Goal: Navigation & Orientation: Understand site structure

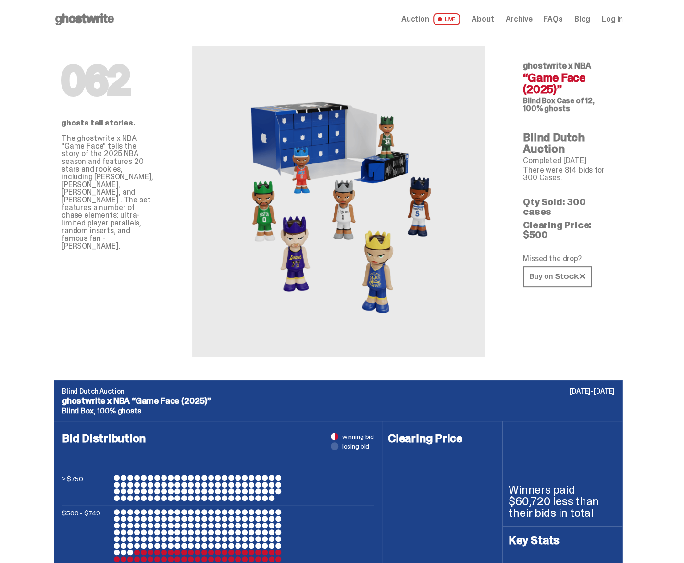
click at [493, 21] on span "About" at bounding box center [482, 19] width 22 height 8
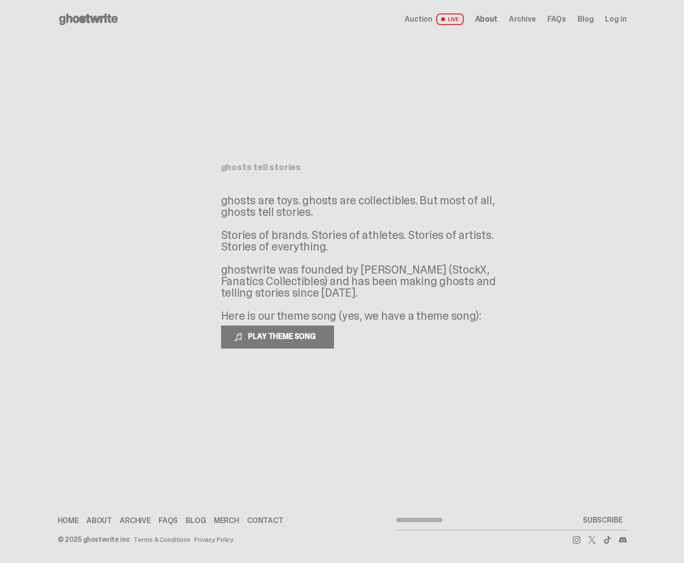
click at [531, 21] on span "Archive" at bounding box center [522, 19] width 27 height 8
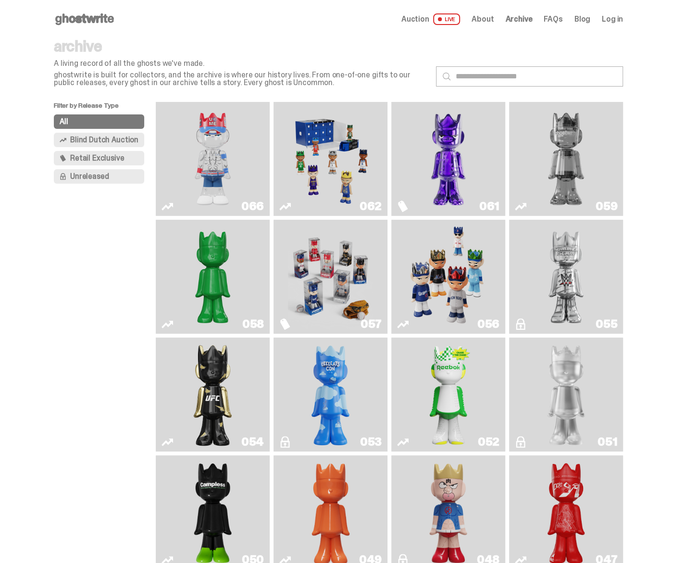
click at [89, 19] on icon at bounding box center [84, 19] width 61 height 15
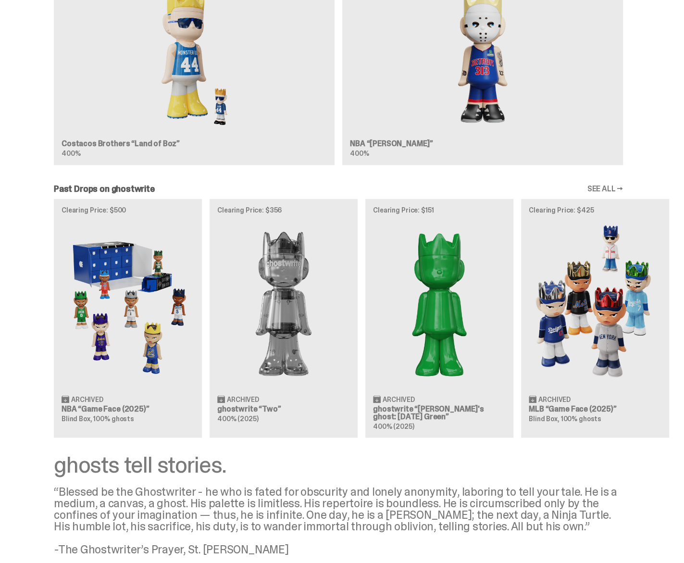
scroll to position [917, 0]
